Goal: Information Seeking & Learning: Find specific fact

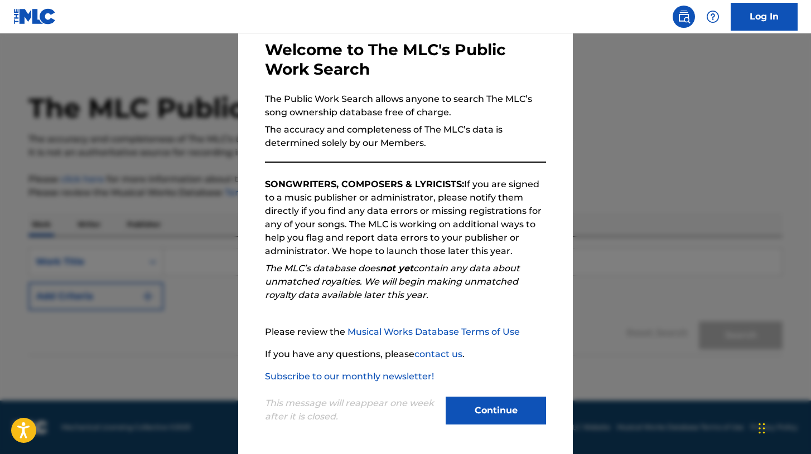
scroll to position [56, 0]
click at [493, 409] on button "Continue" at bounding box center [495, 411] width 100 height 28
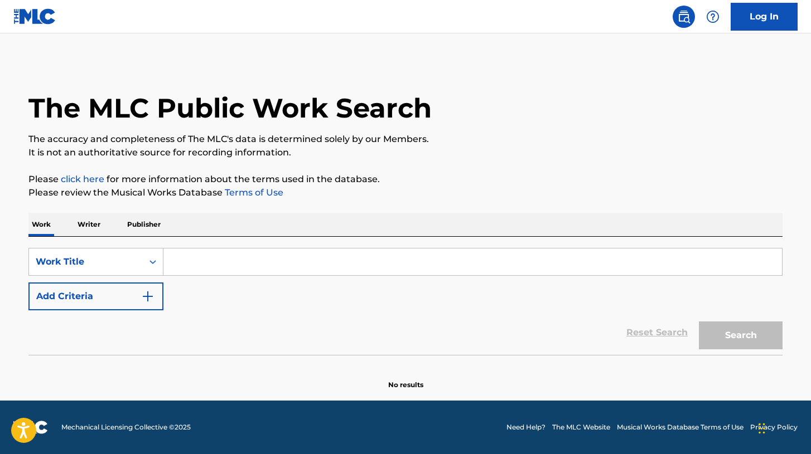
click at [95, 231] on p "Writer" at bounding box center [89, 224] width 30 height 23
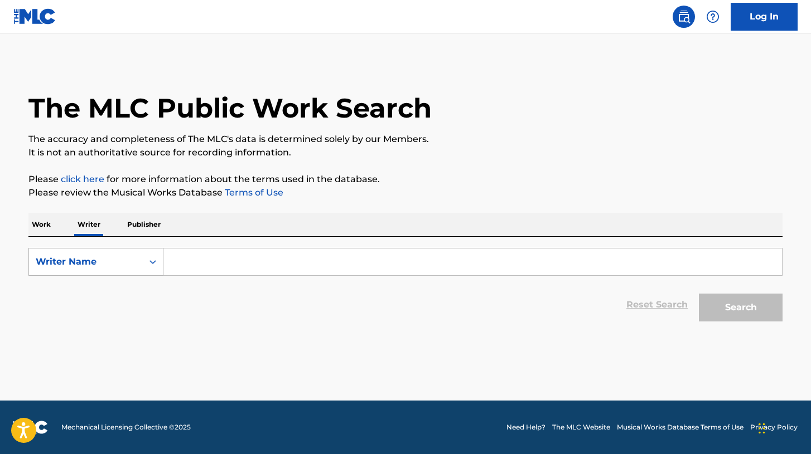
click at [99, 259] on div "Writer Name" at bounding box center [86, 261] width 100 height 13
click at [86, 291] on div "Writer IPI" at bounding box center [96, 290] width 134 height 28
click at [204, 255] on input "Search Form" at bounding box center [472, 262] width 618 height 27
paste input "1295222158"
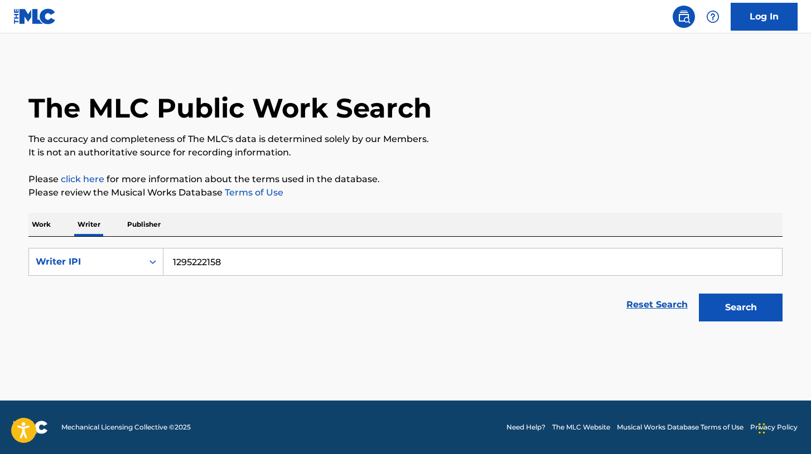
click at [740, 308] on button "Search" at bounding box center [741, 308] width 84 height 28
click at [715, 308] on button "Search" at bounding box center [741, 308] width 84 height 28
click at [173, 262] on input "1295222158" at bounding box center [472, 262] width 618 height 27
click at [740, 308] on button "Search" at bounding box center [741, 308] width 84 height 28
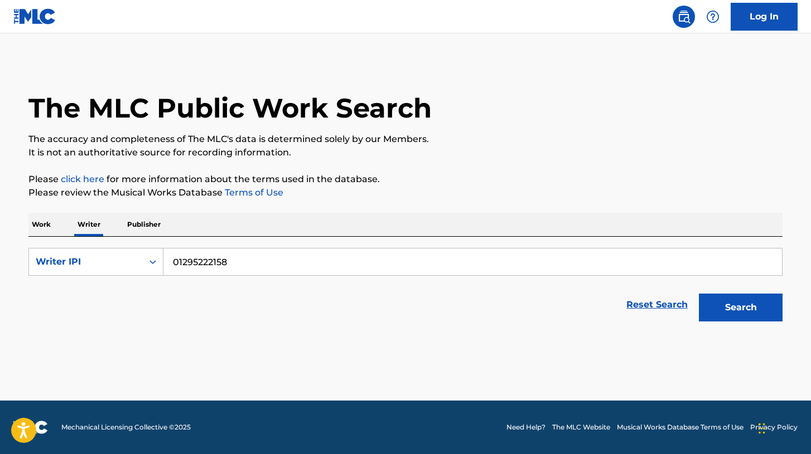
type input "01295222158"
click at [740, 308] on button "Search" at bounding box center [741, 308] width 84 height 28
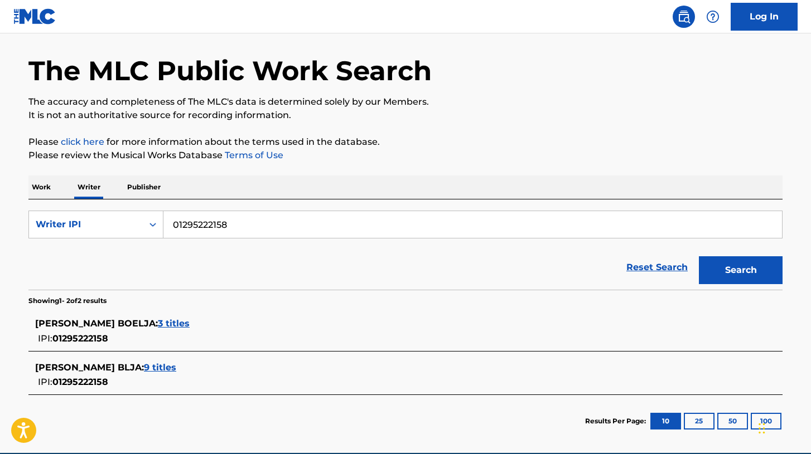
scroll to position [47, 0]
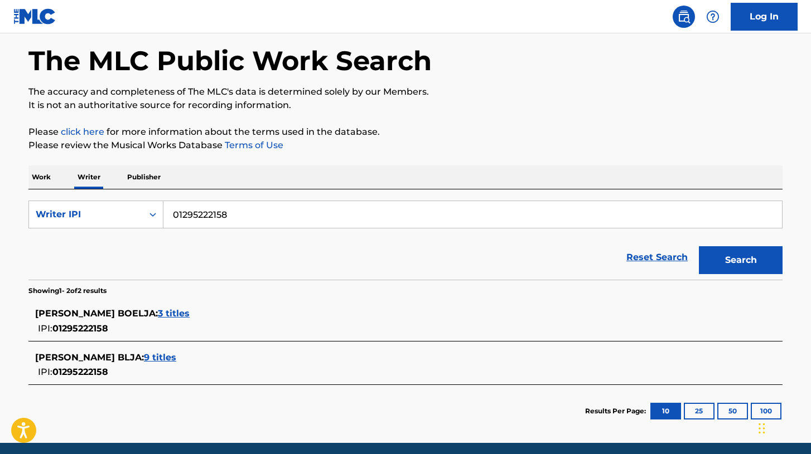
click at [144, 357] on span "9 titles" at bounding box center [160, 357] width 32 height 11
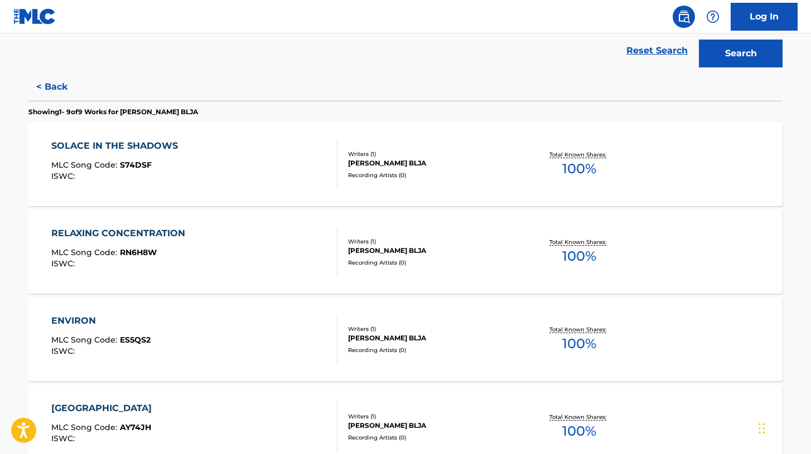
scroll to position [254, 0]
click at [286, 169] on div "SOLACE IN THE SHADOWS MLC Song Code : S74DSF ISWC :" at bounding box center [194, 164] width 287 height 50
